Goal: Task Accomplishment & Management: Complete application form

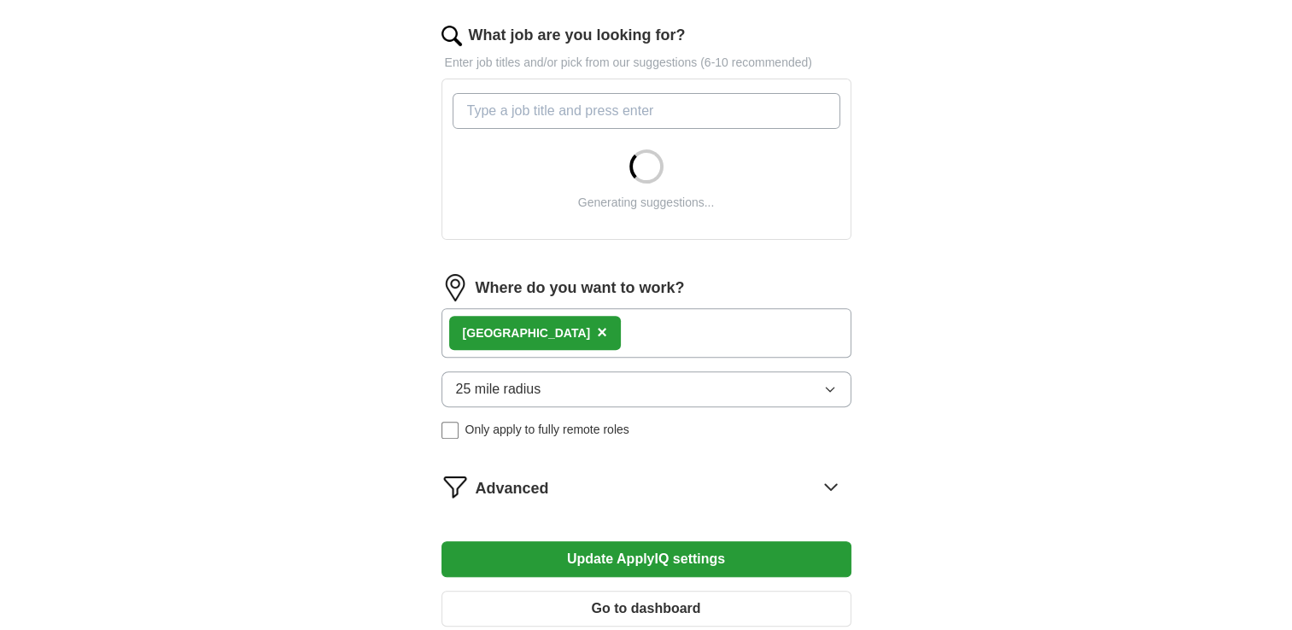
scroll to position [484, 0]
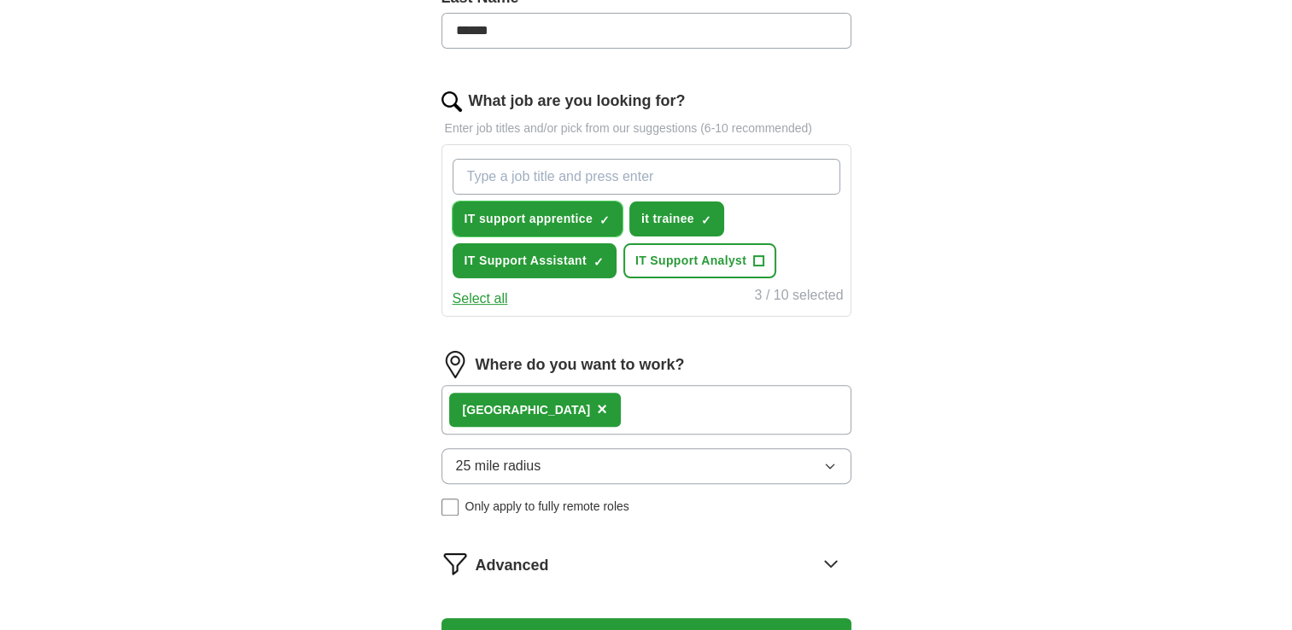
click at [0, 0] on span "×" at bounding box center [0, 0] width 0 height 0
click at [604, 183] on input "What job are you looking for?" at bounding box center [647, 177] width 388 height 36
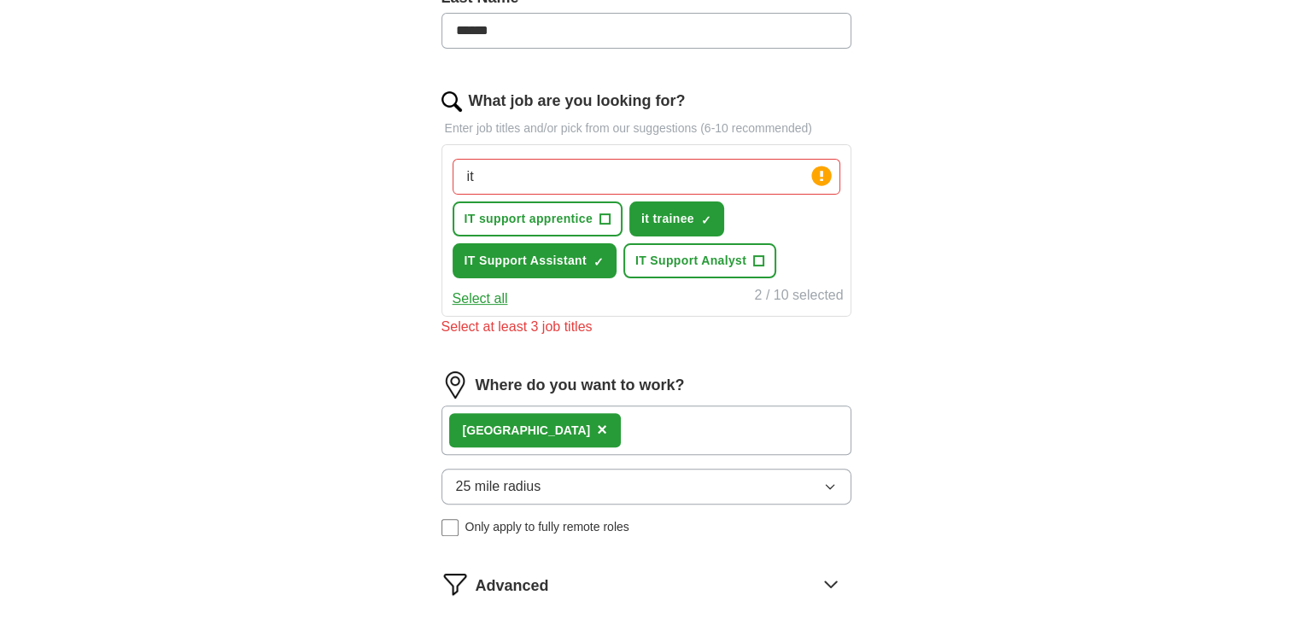
click at [478, 303] on button "Select all" at bounding box center [481, 299] width 56 height 21
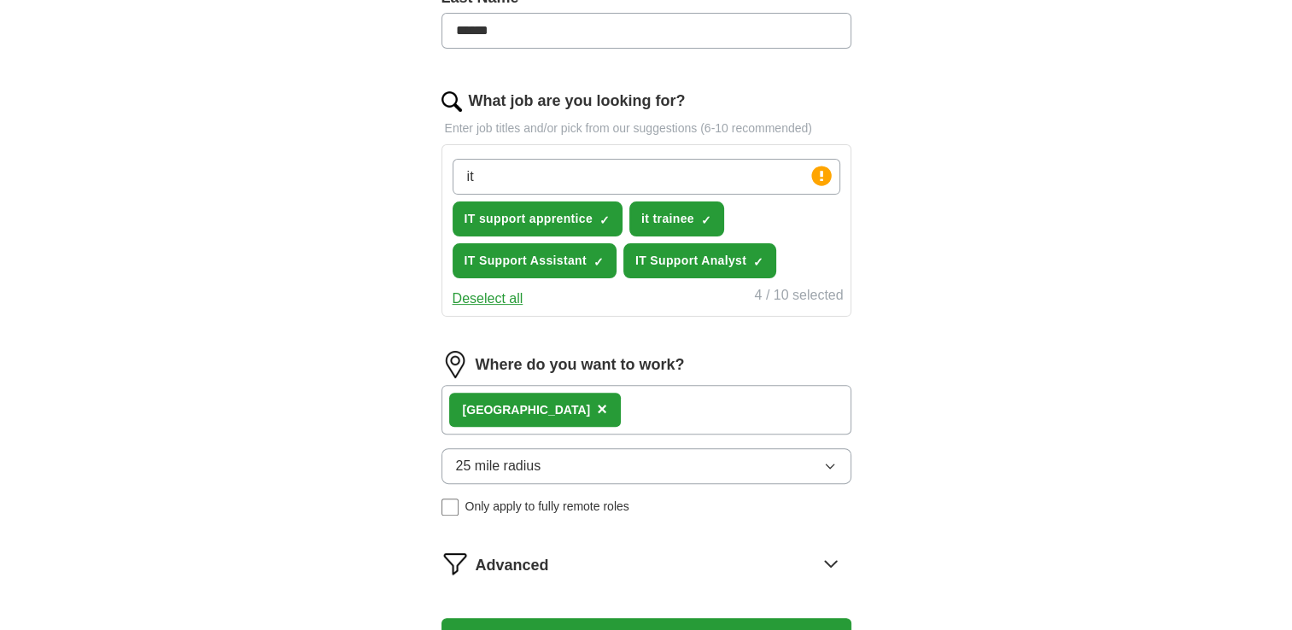
click at [478, 302] on button "Deselect all" at bounding box center [488, 299] width 71 height 21
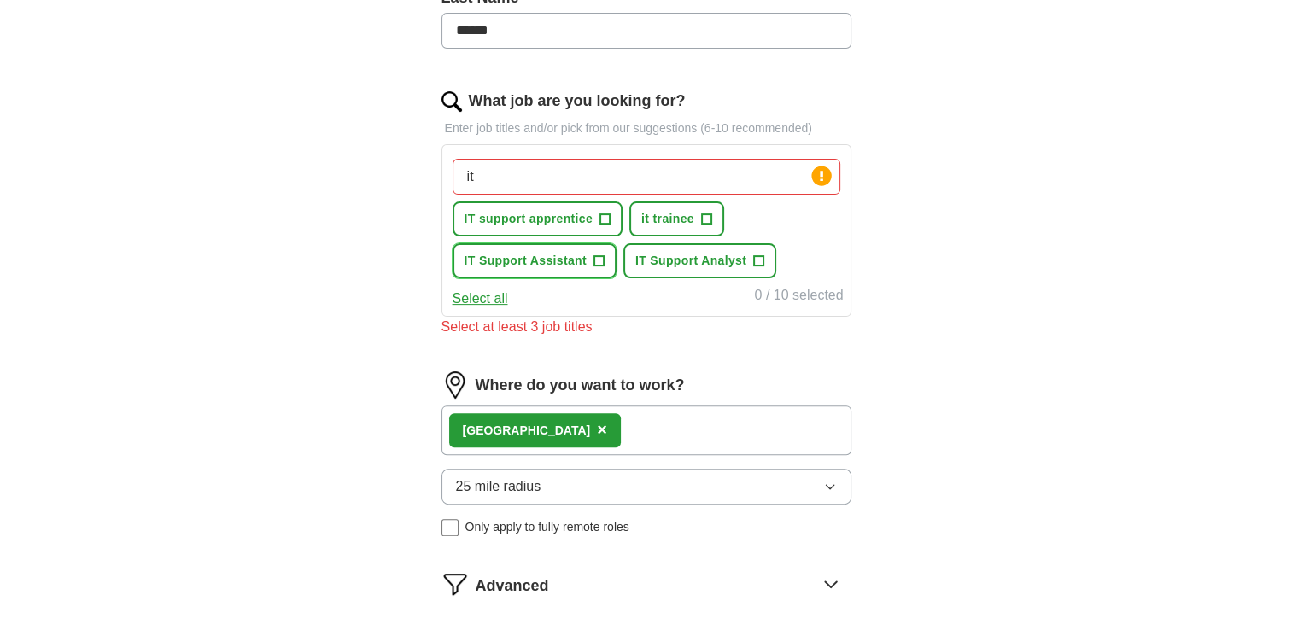
click at [599, 261] on span "+" at bounding box center [599, 262] width 10 height 14
click at [789, 176] on input "it" at bounding box center [647, 177] width 388 height 36
type input "i"
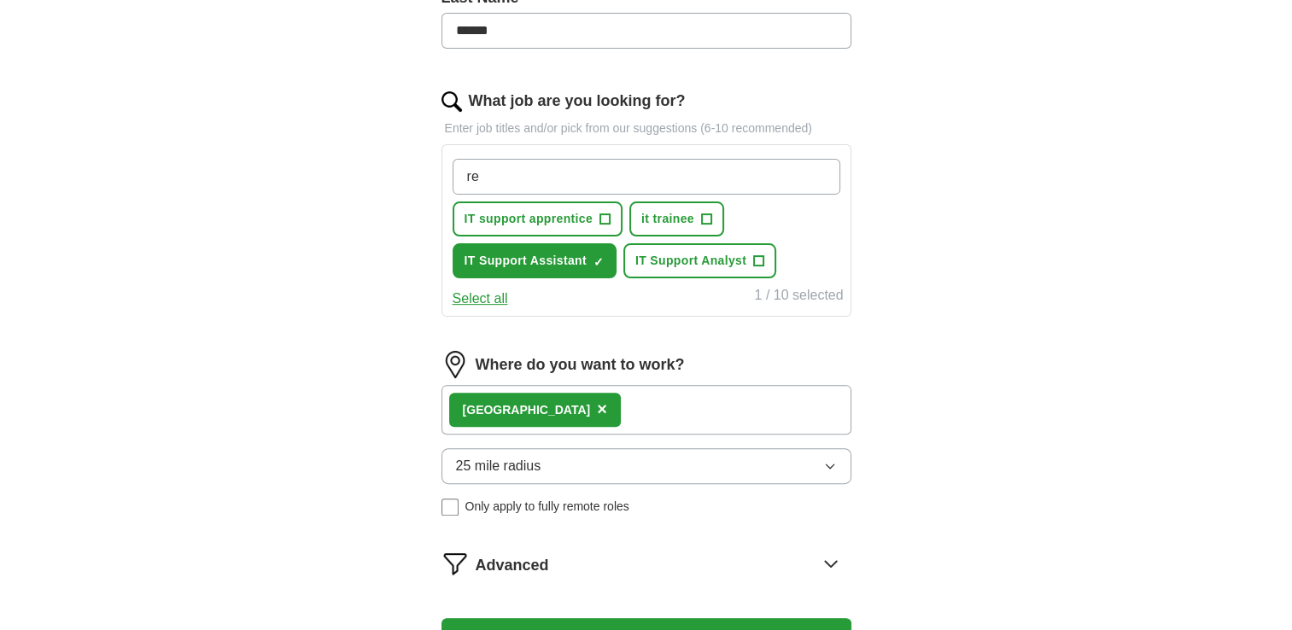
type input "r"
click at [762, 123] on p "Enter job titles and/or pick from our suggestions (6-10 recommended)" at bounding box center [647, 129] width 410 height 18
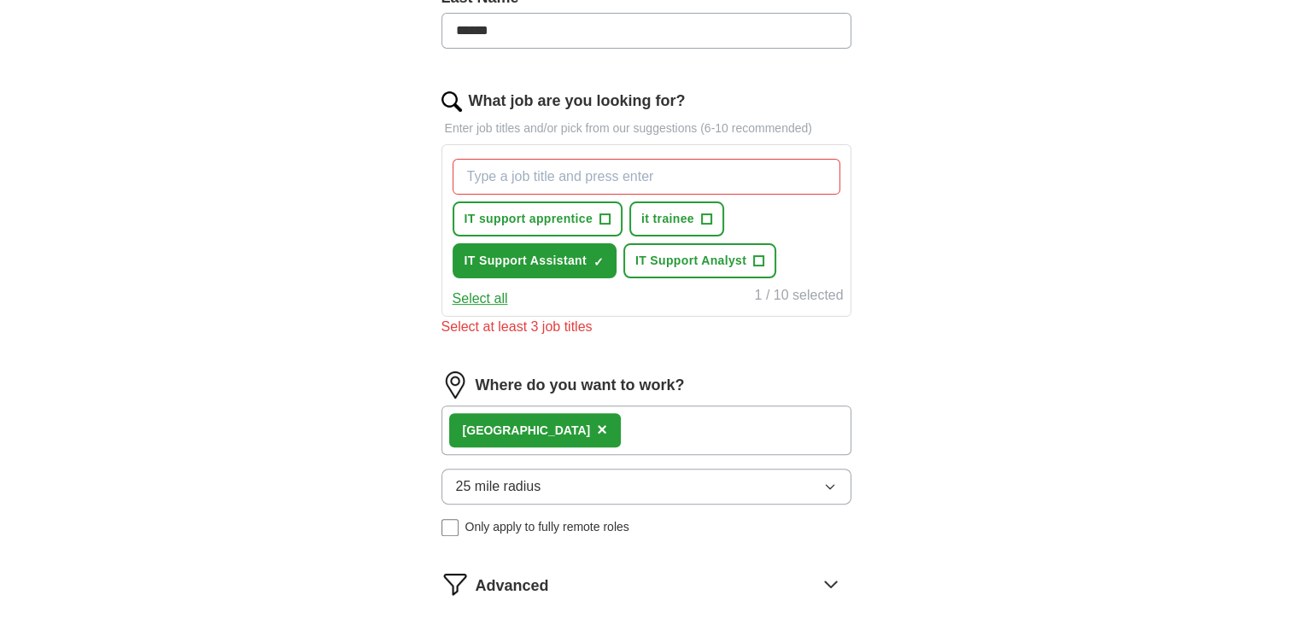
click at [685, 156] on div "IT support apprentice + it trainee + IT Support Assistant ✓ × IT Support Analys…" at bounding box center [646, 218] width 395 height 133
click at [807, 571] on div "Advanced" at bounding box center [664, 584] width 376 height 27
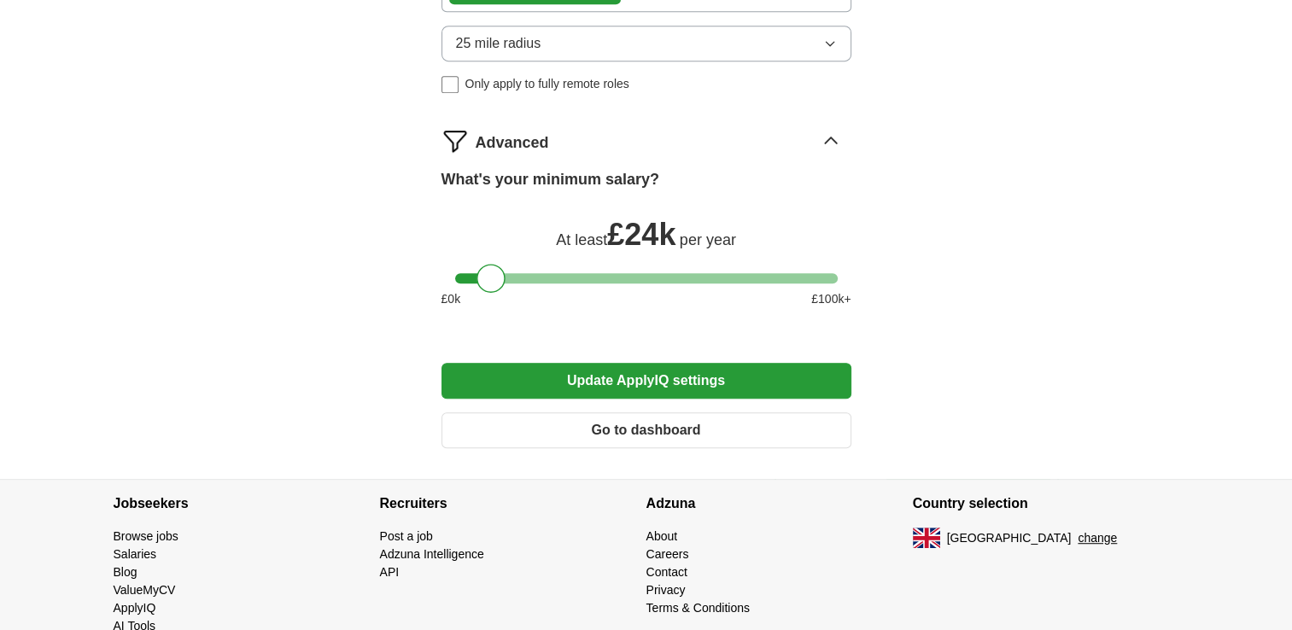
scroll to position [917, 0]
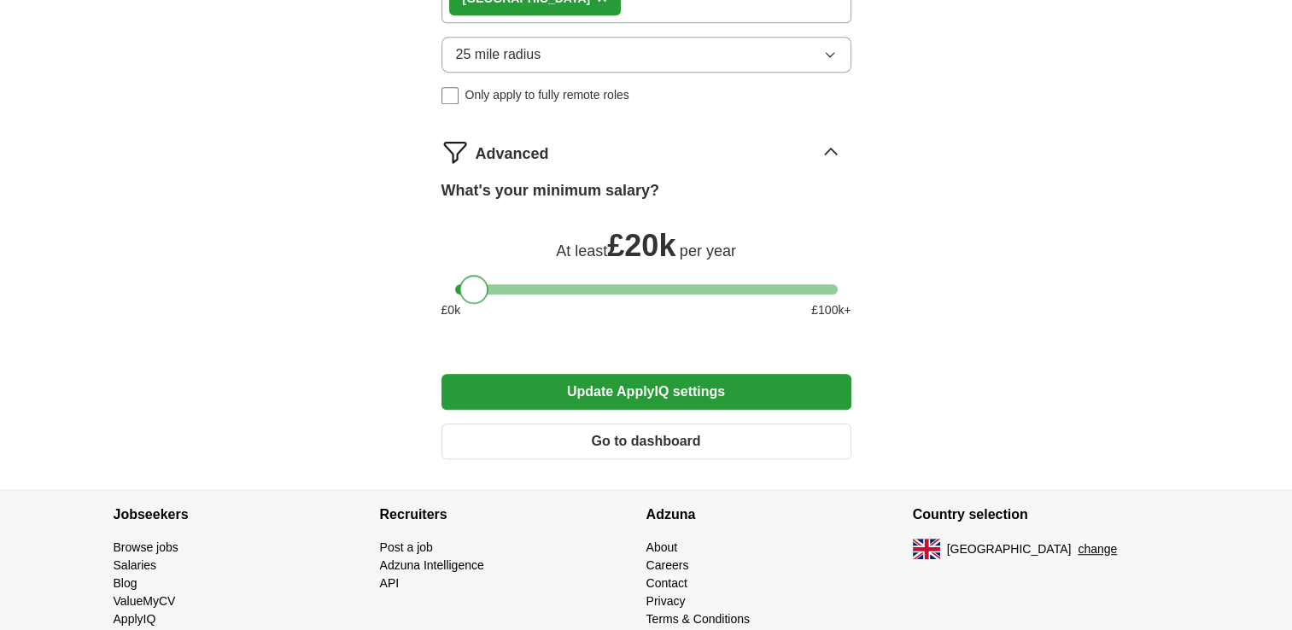
drag, startPoint x: 493, startPoint y: 282, endPoint x: 476, endPoint y: 296, distance: 21.9
click at [476, 296] on div at bounding box center [474, 289] width 29 height 29
click at [592, 387] on button "Update ApplyIQ settings" at bounding box center [647, 392] width 410 height 36
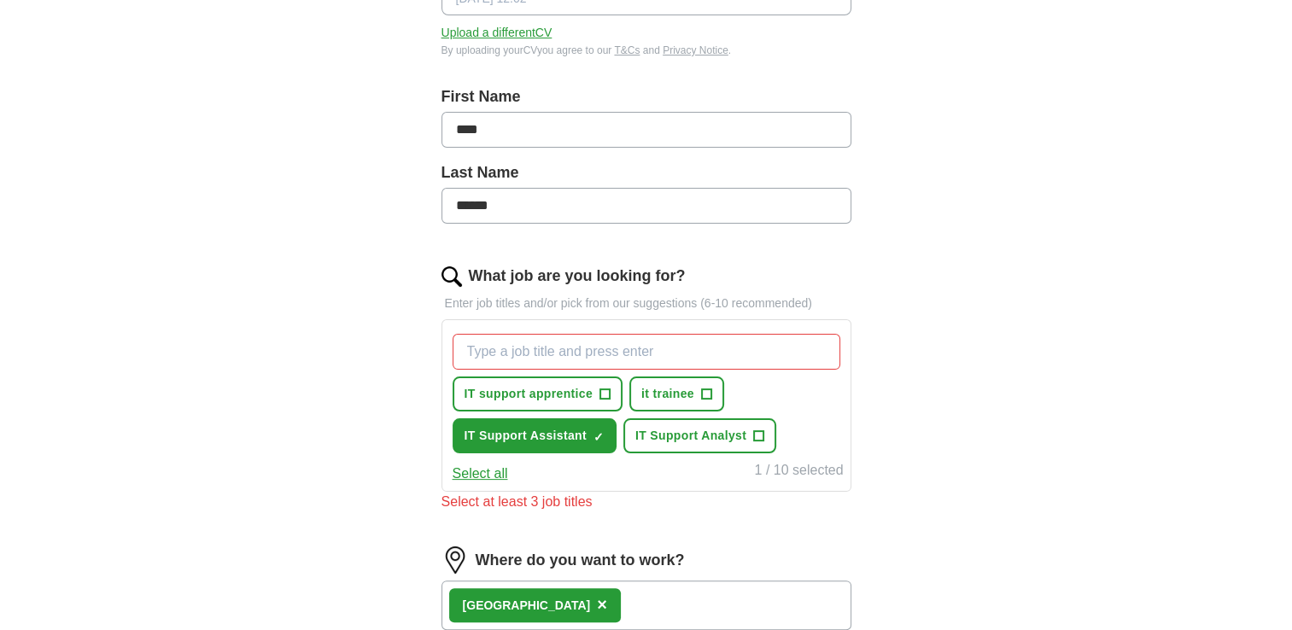
scroll to position [325, 0]
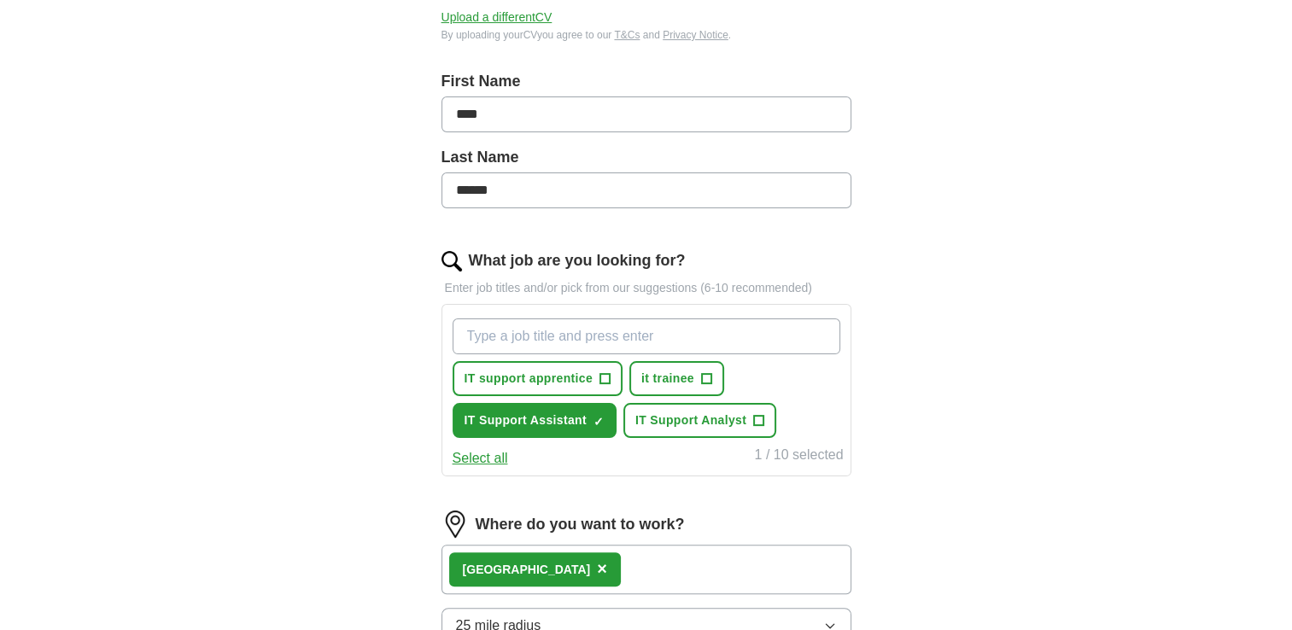
click at [735, 331] on input "What job are you looking for?" at bounding box center [647, 337] width 388 height 36
click at [737, 330] on input "What job are you looking for?" at bounding box center [647, 337] width 388 height 36
paste input "IT Apprentice"
type input "IT Apprentice"
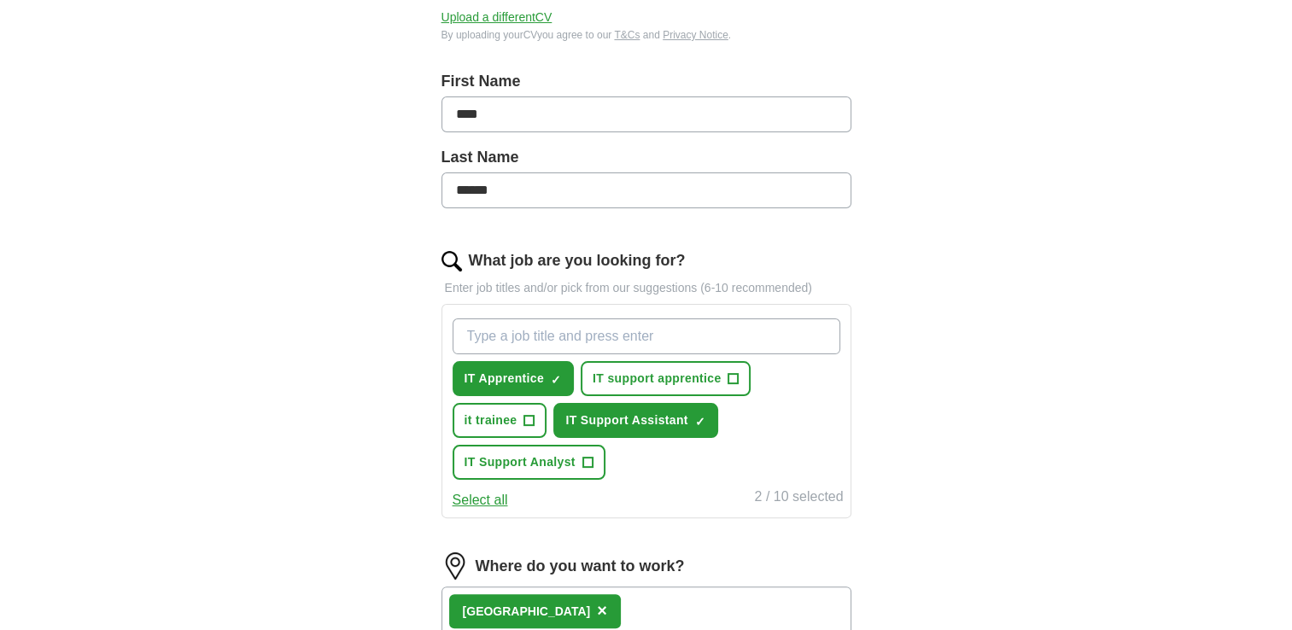
paste input "IT Helpdesk Apprentice"
type input "IT Helpdesk Apprentice"
